Goal: Communication & Community: Answer question/provide support

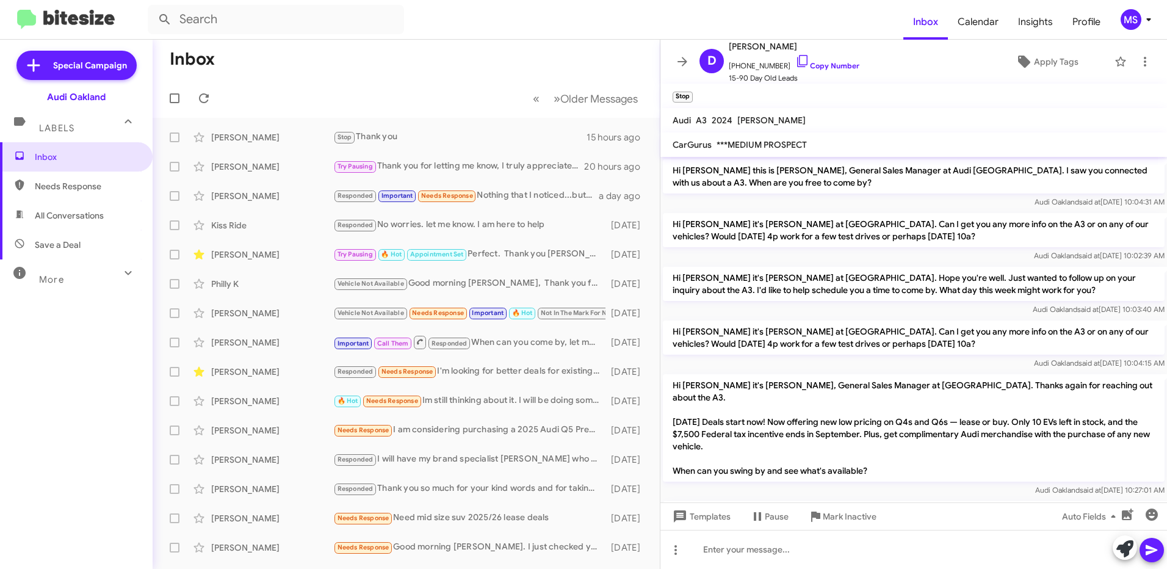
scroll to position [597, 0]
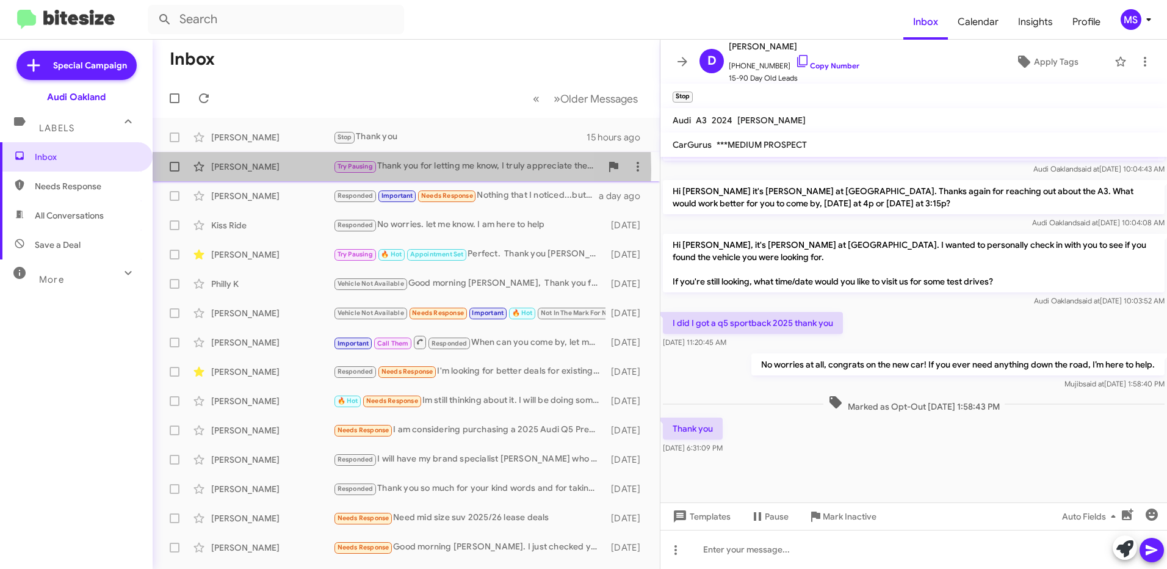
click at [235, 170] on div "[PERSON_NAME]" at bounding box center [272, 167] width 122 height 12
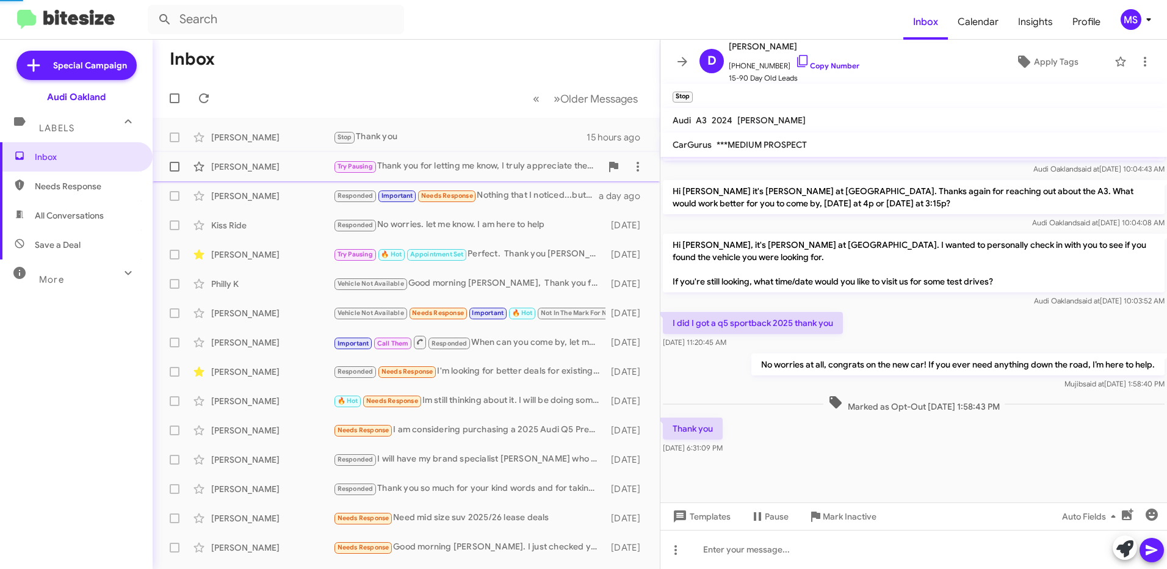
scroll to position [126, 0]
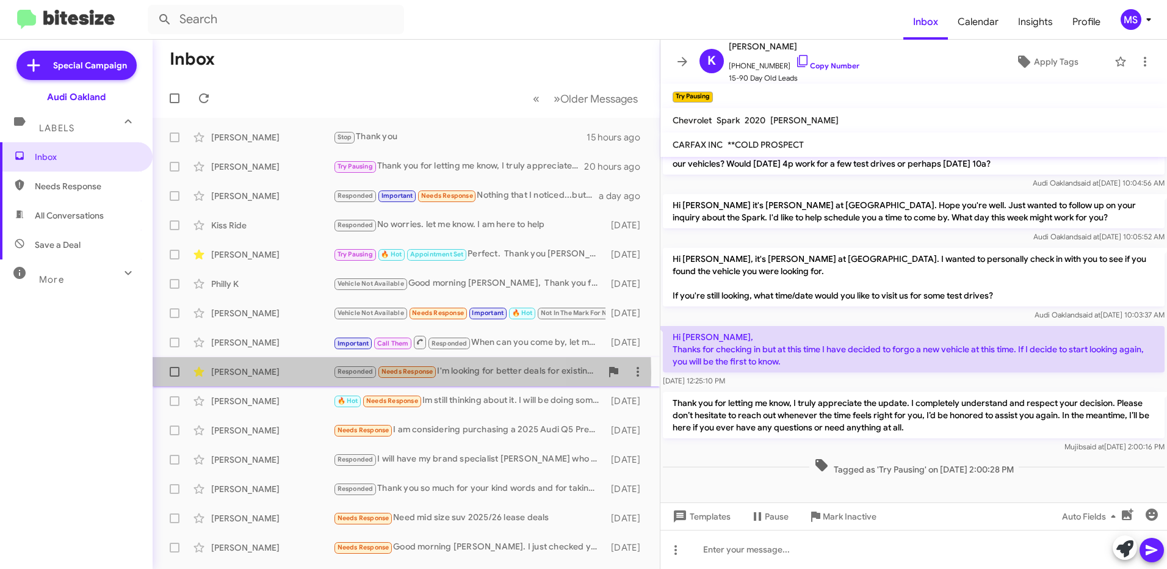
click at [298, 373] on div "[PERSON_NAME]" at bounding box center [272, 372] width 122 height 12
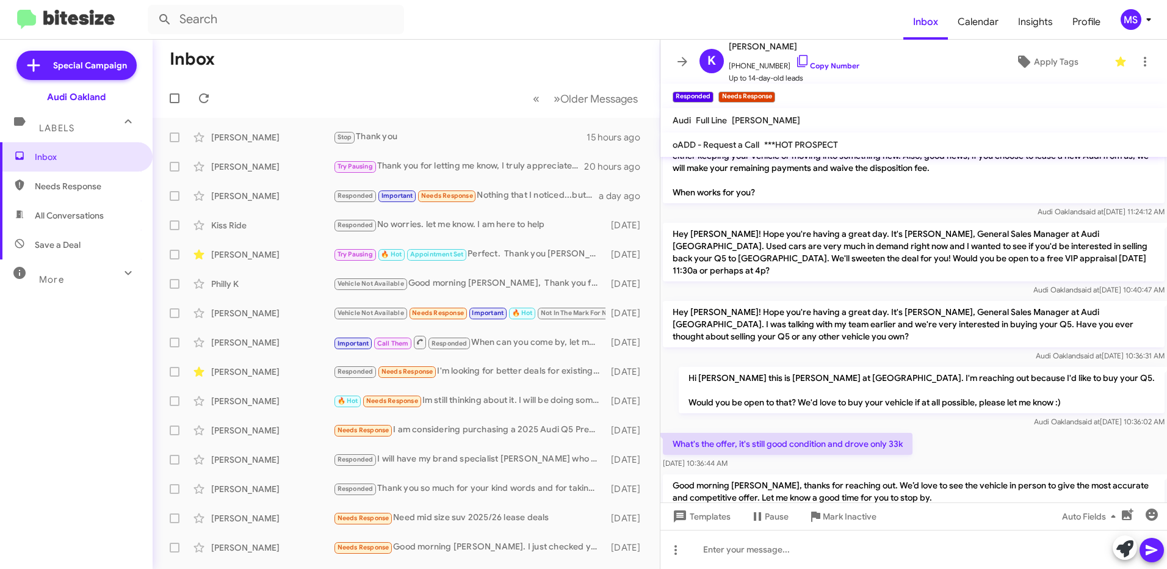
scroll to position [208, 0]
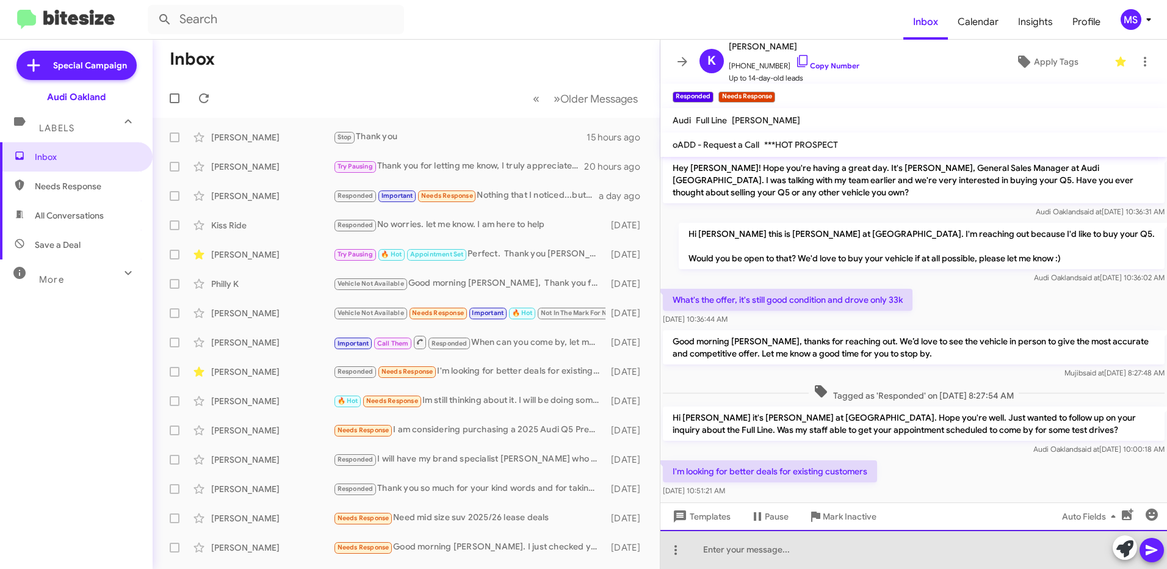
click at [856, 544] on div at bounding box center [913, 549] width 507 height 39
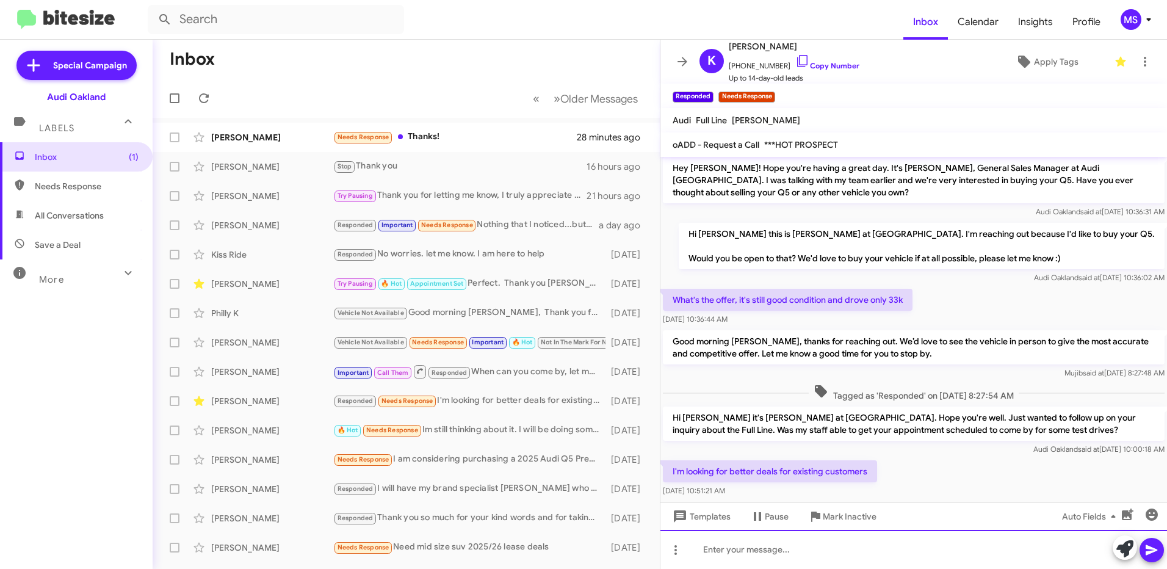
click at [847, 561] on div at bounding box center [913, 549] width 507 height 39
click at [295, 131] on div "[PERSON_NAME] Needs Response Thanks! 33 minutes ago" at bounding box center [406, 137] width 488 height 24
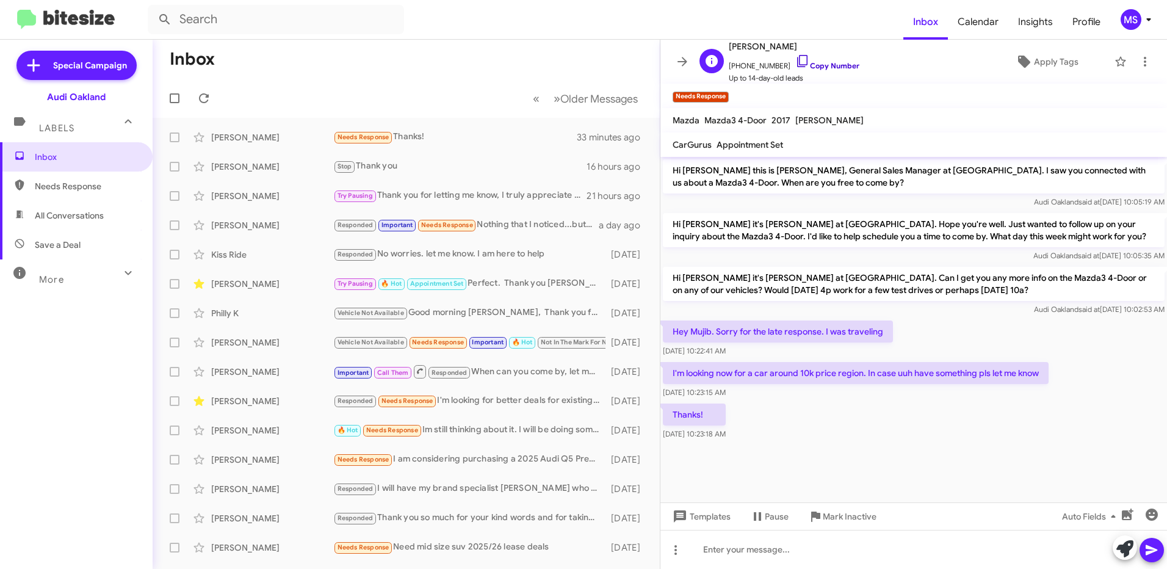
click at [828, 65] on link "Copy Number" at bounding box center [827, 65] width 64 height 9
click at [814, 66] on link "Copy Number" at bounding box center [827, 65] width 64 height 9
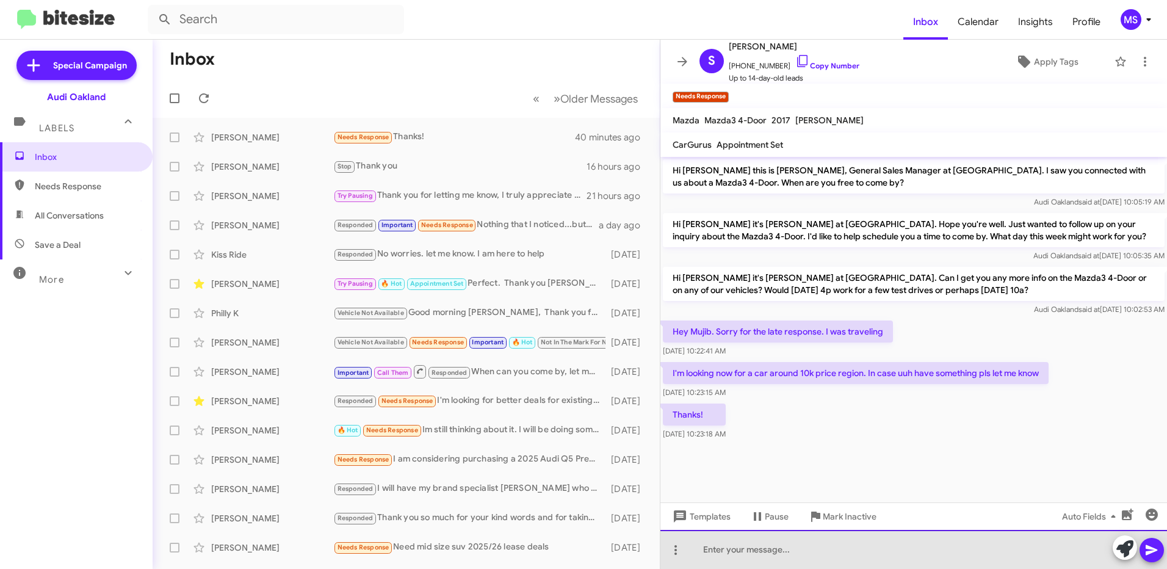
click at [923, 553] on div at bounding box center [913, 549] width 507 height 39
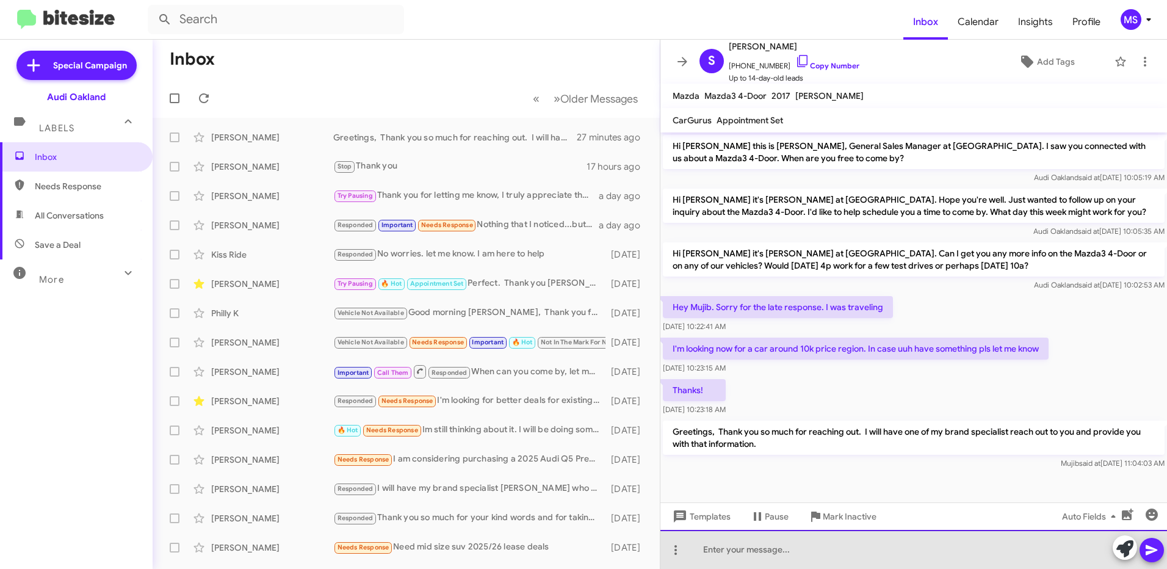
click at [801, 552] on div at bounding box center [913, 549] width 507 height 39
click at [797, 546] on div at bounding box center [913, 549] width 507 height 39
